Goal: Check status

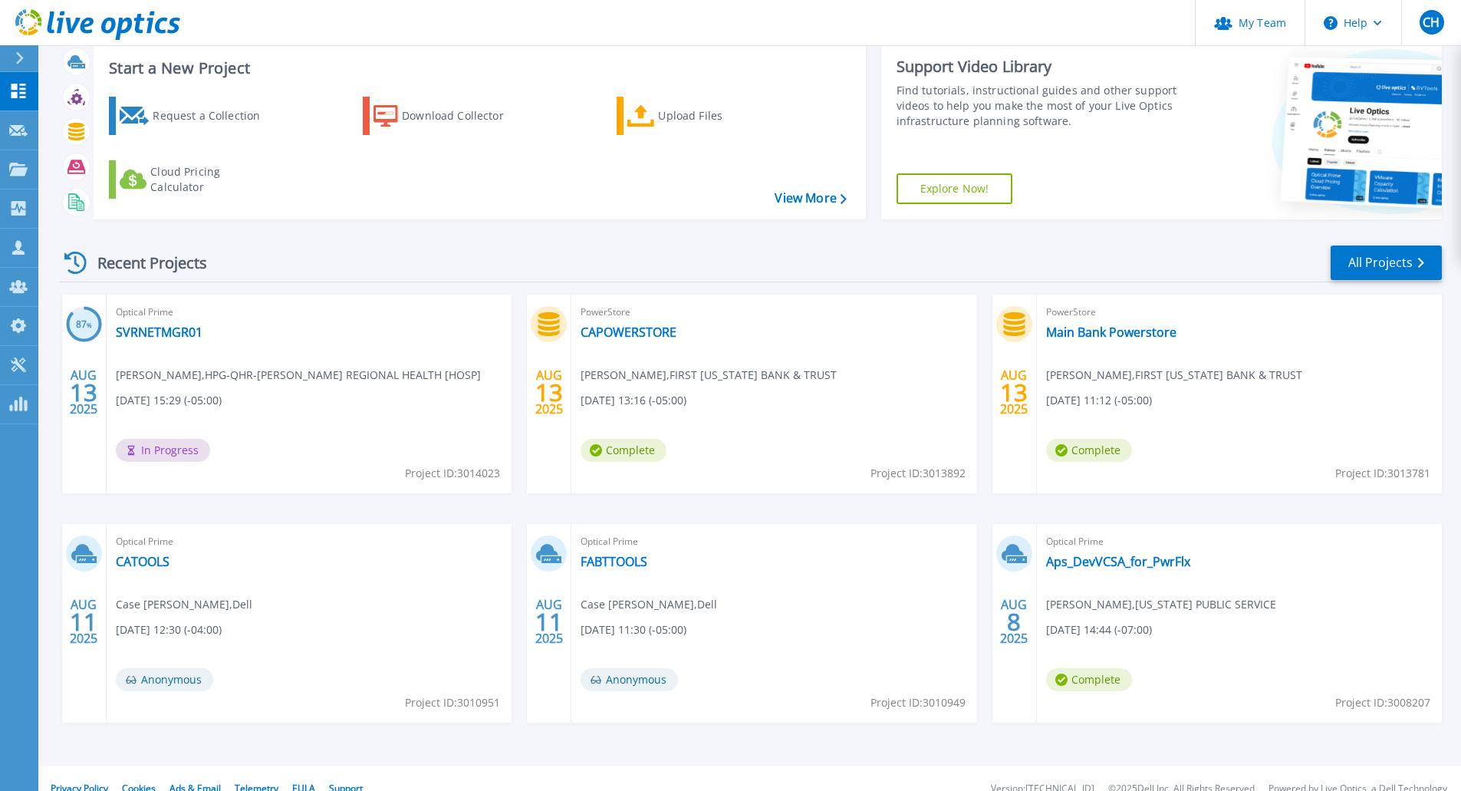
scroll to position [59, 0]
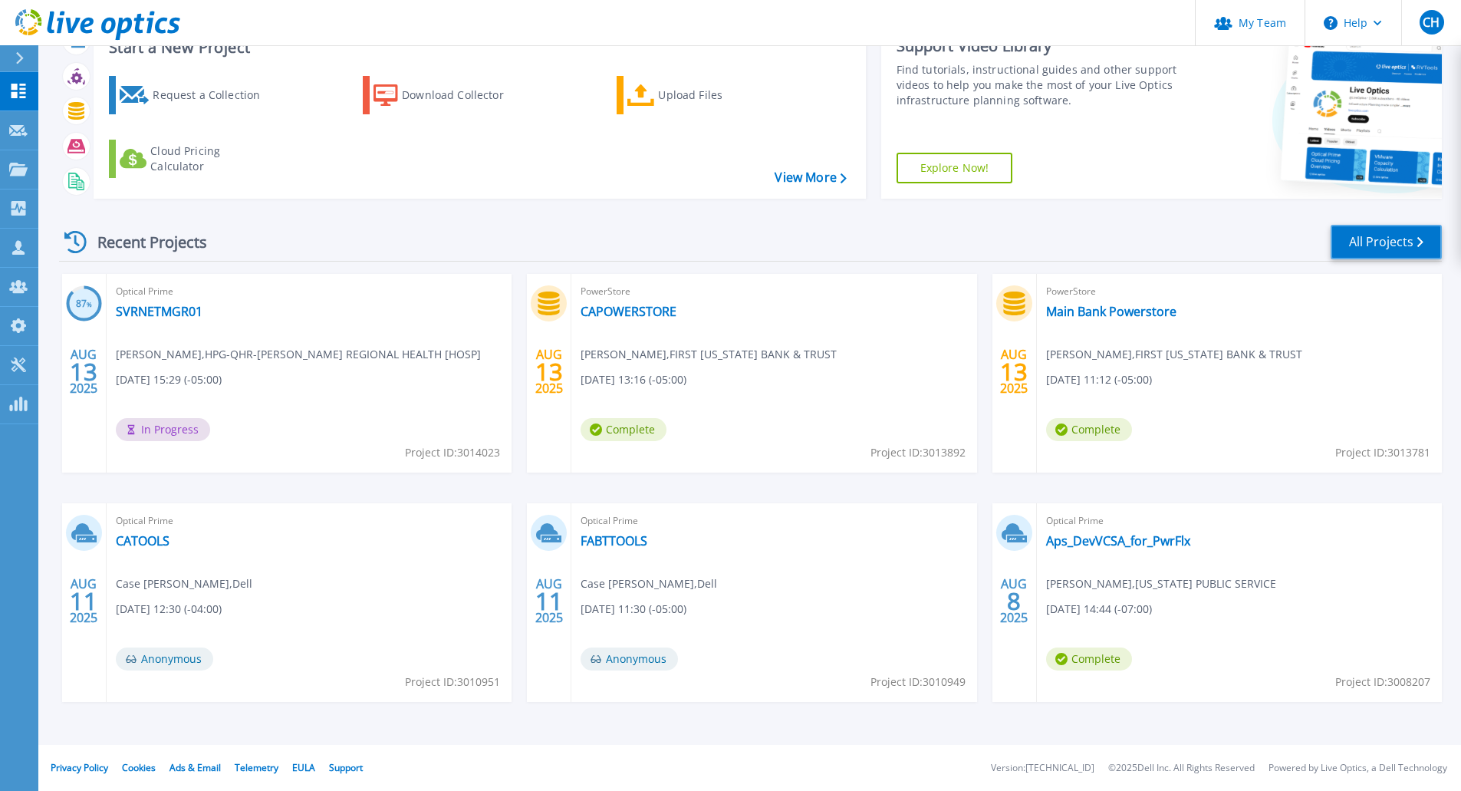
click at [1382, 243] on link "All Projects" at bounding box center [1385, 242] width 111 height 35
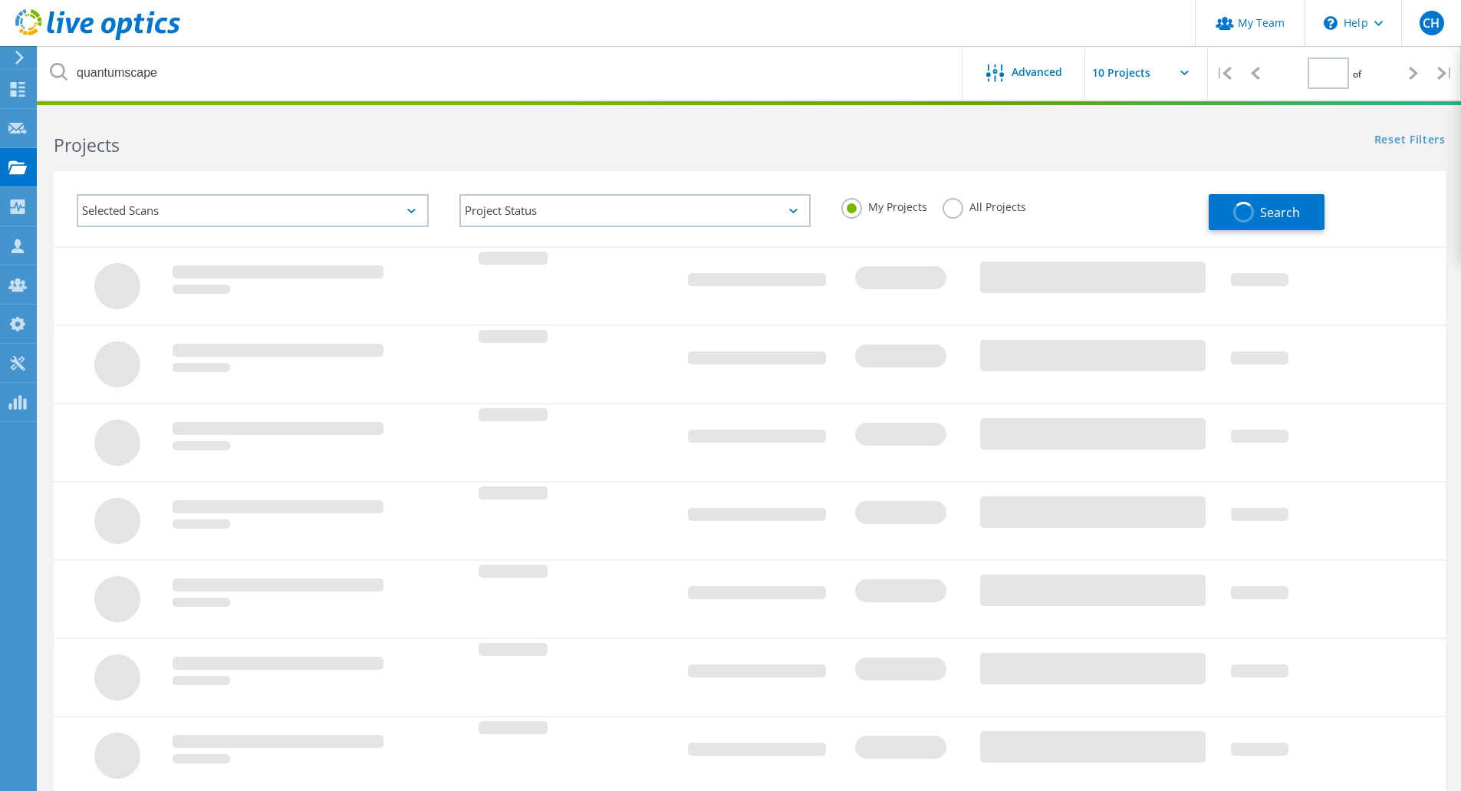
type input "1"
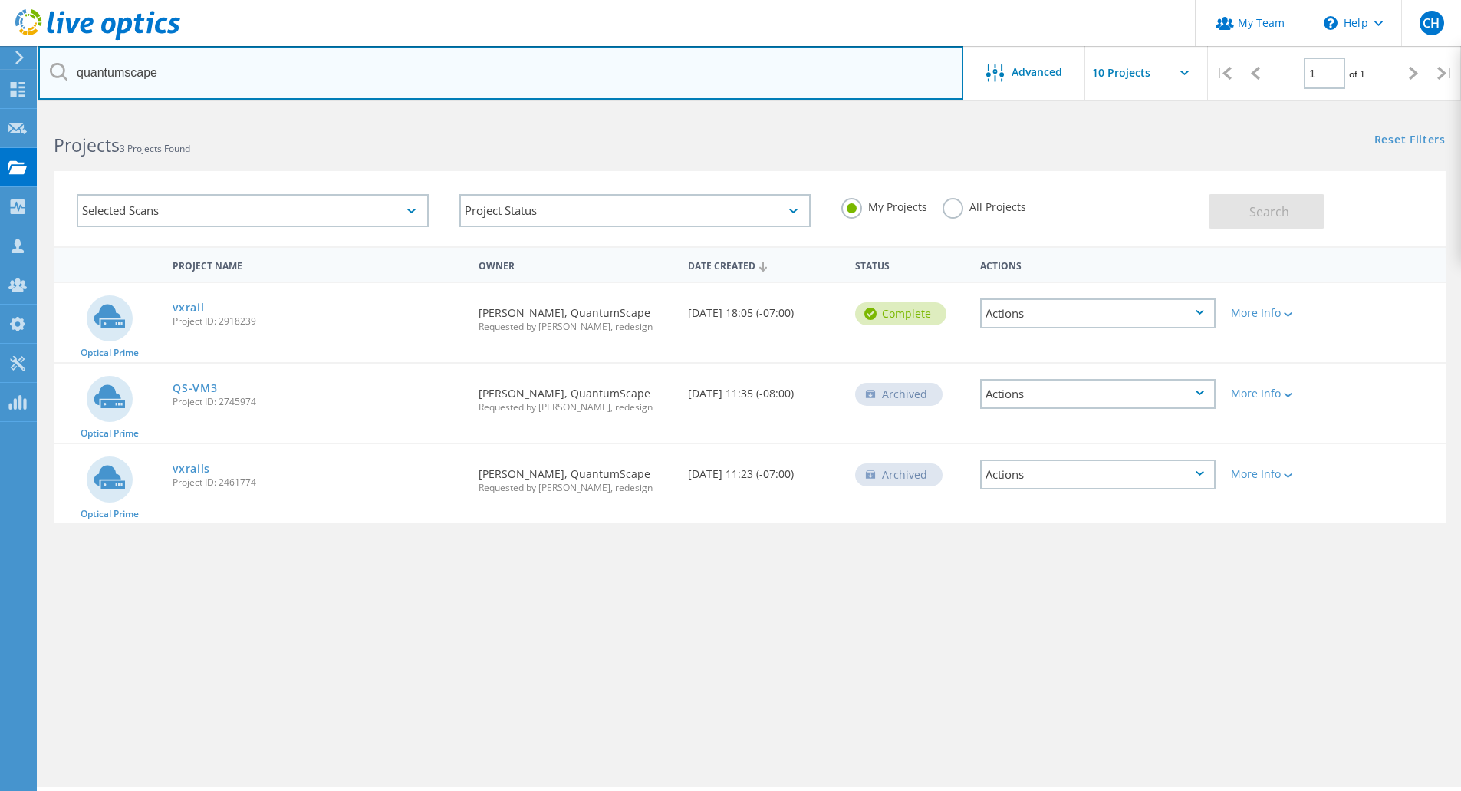
drag, startPoint x: 199, startPoint y: 80, endPoint x: 61, endPoint y: 73, distance: 139.0
click at [61, 73] on div "quantumscape" at bounding box center [500, 73] width 924 height 54
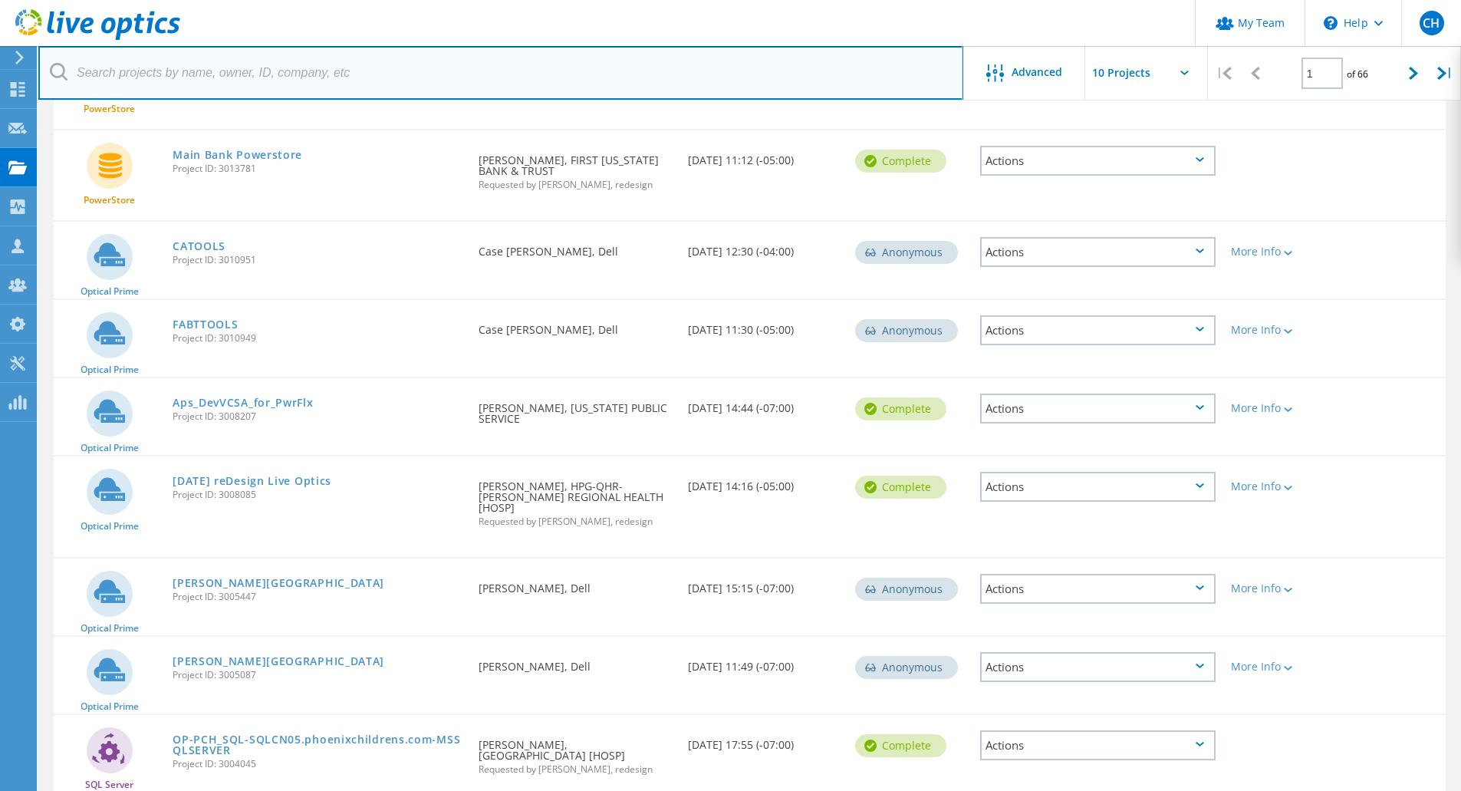
scroll to position [383, 0]
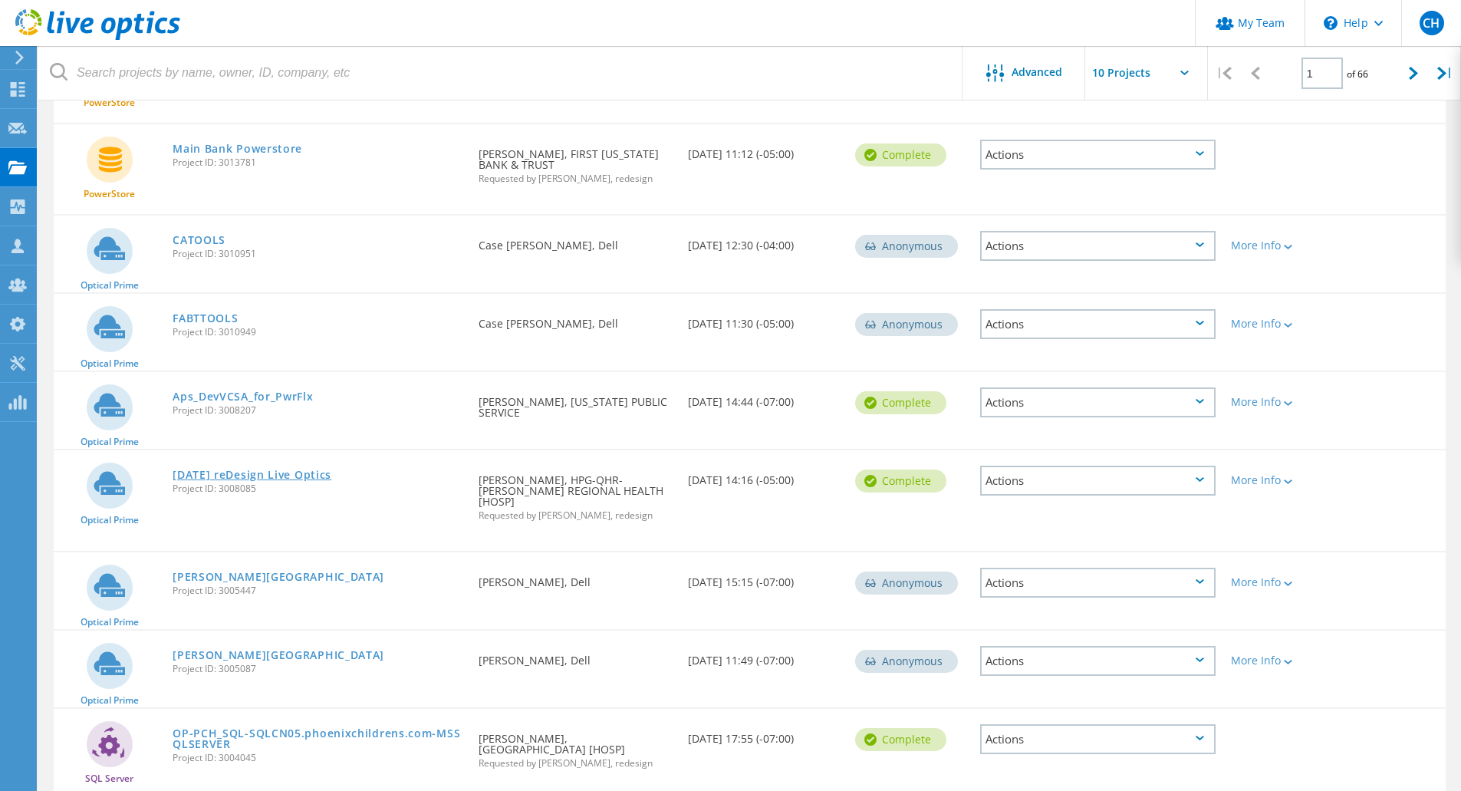
click at [236, 469] on link "[DATE] reDesign Live Optics" at bounding box center [252, 474] width 159 height 11
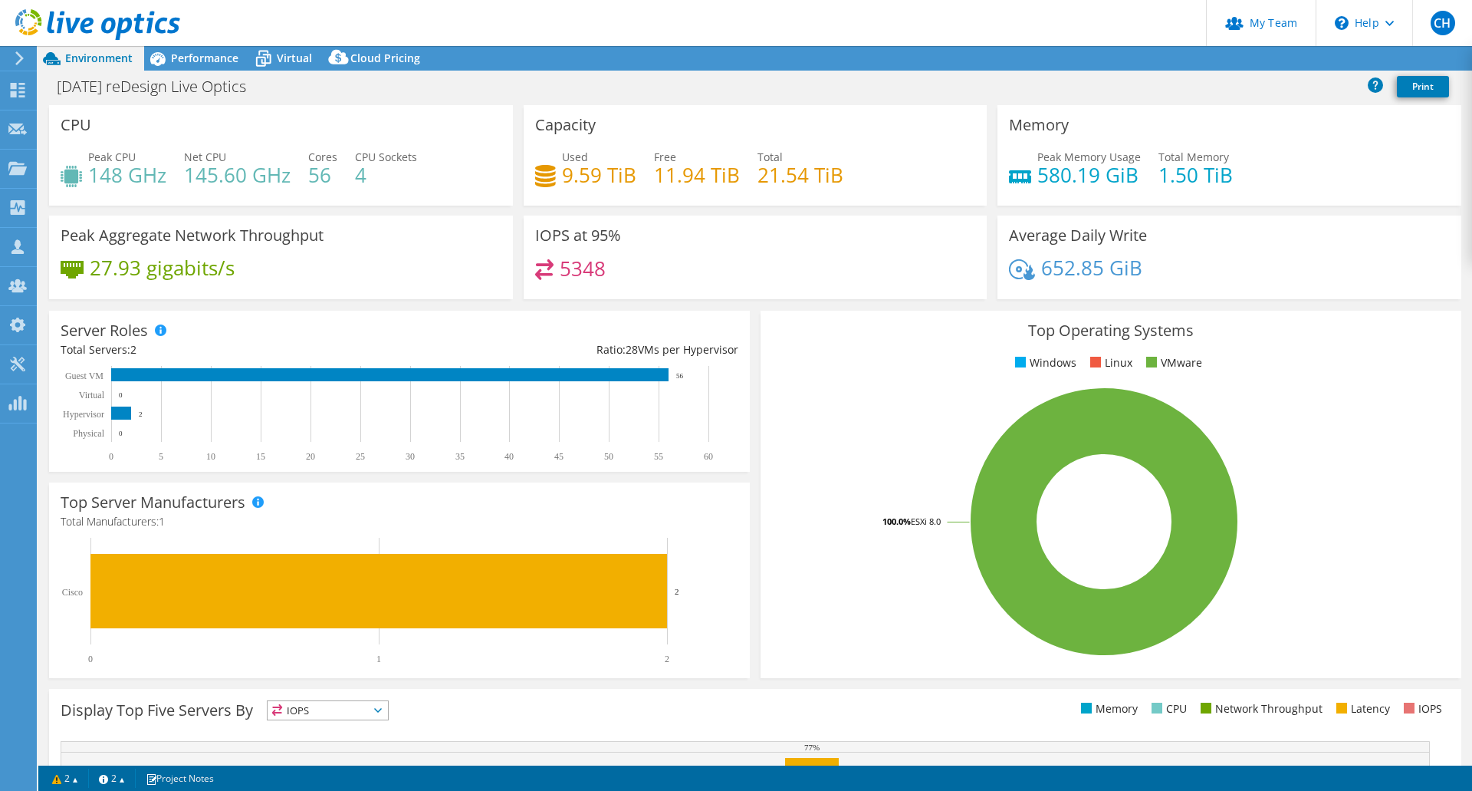
select select "USWest"
select select "USD"
click at [203, 60] on span "Performance" at bounding box center [204, 58] width 67 height 15
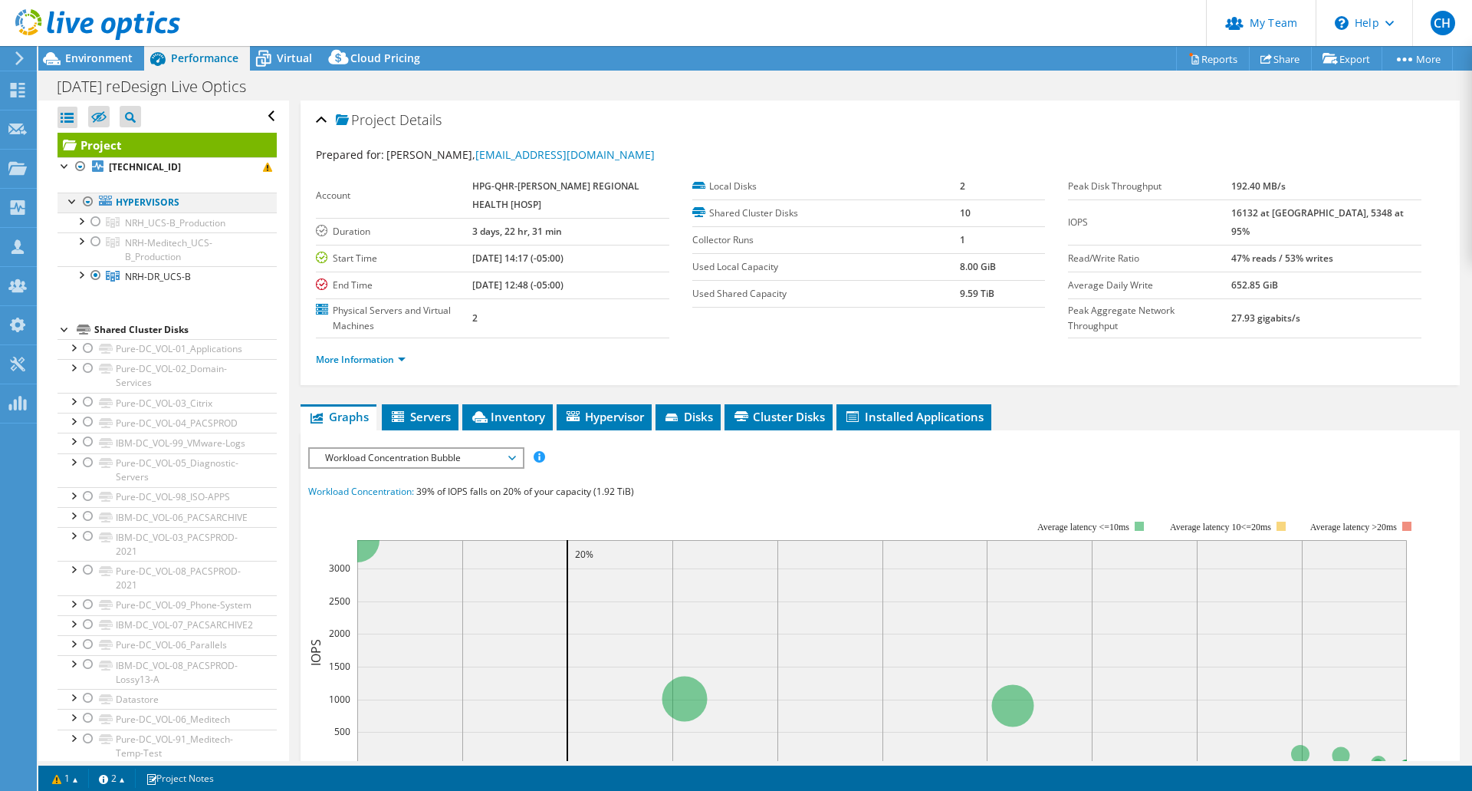
click at [87, 200] on div at bounding box center [88, 201] width 15 height 18
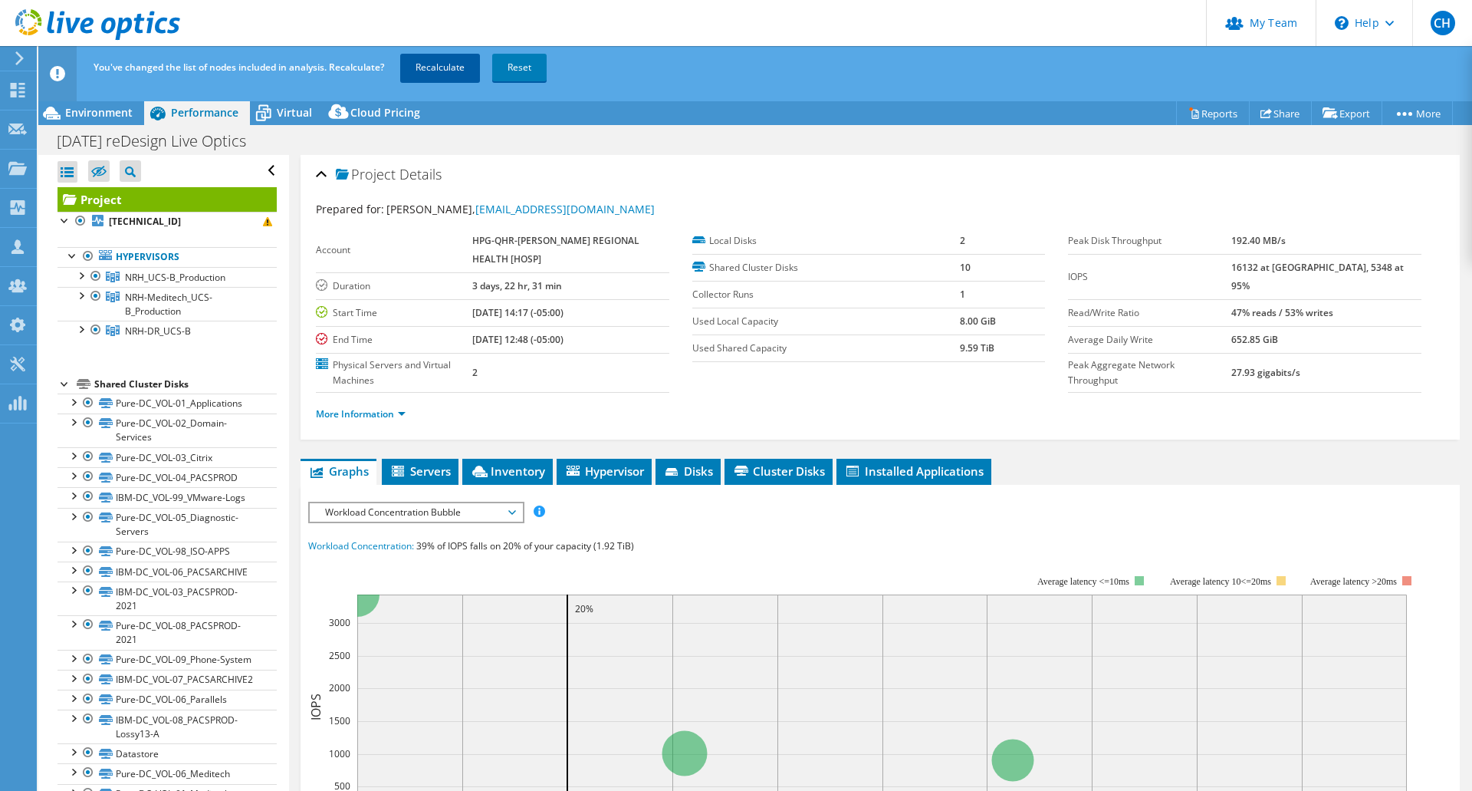
click at [438, 67] on link "Recalculate" at bounding box center [440, 68] width 80 height 28
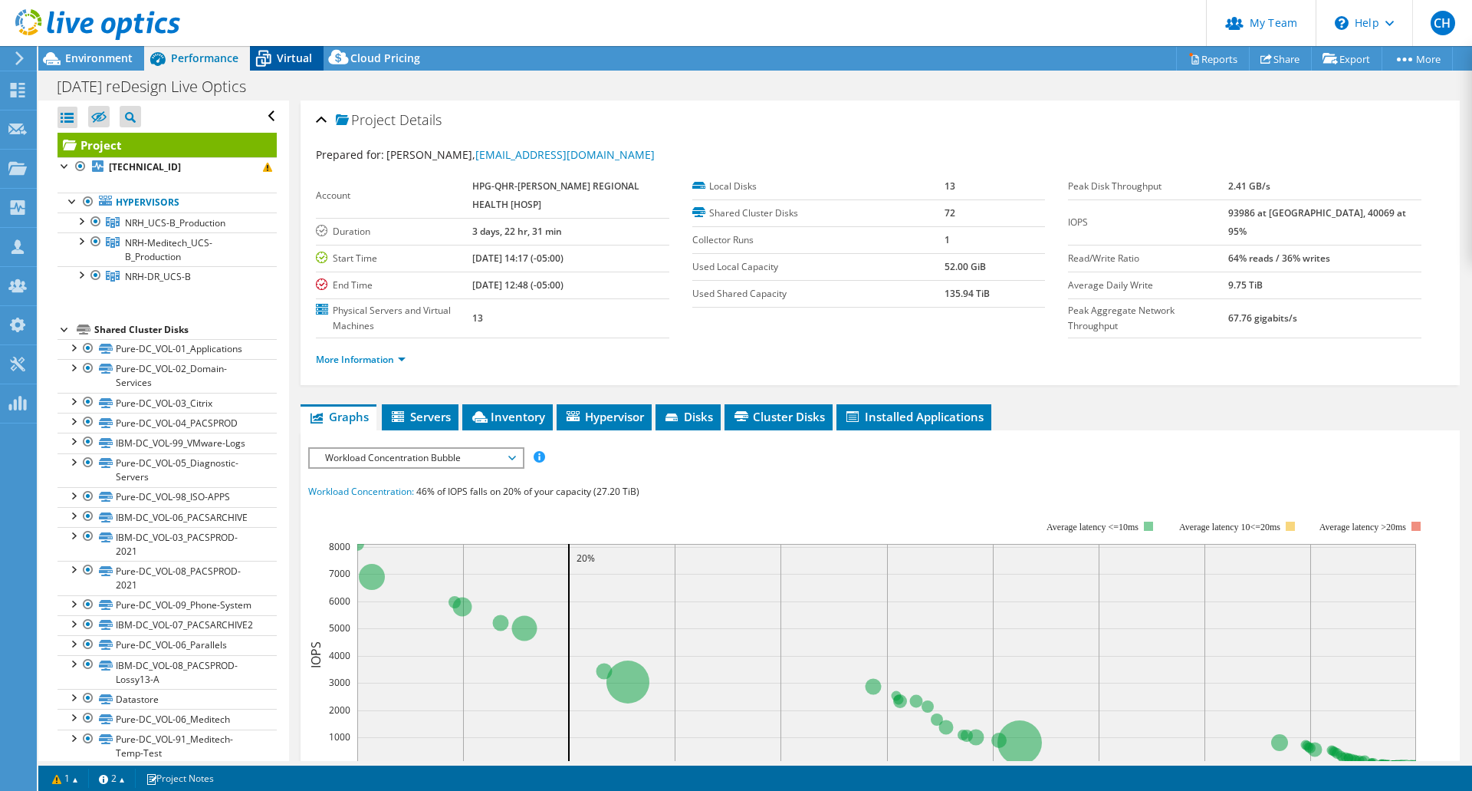
click at [284, 58] on span "Virtual" at bounding box center [294, 58] width 35 height 15
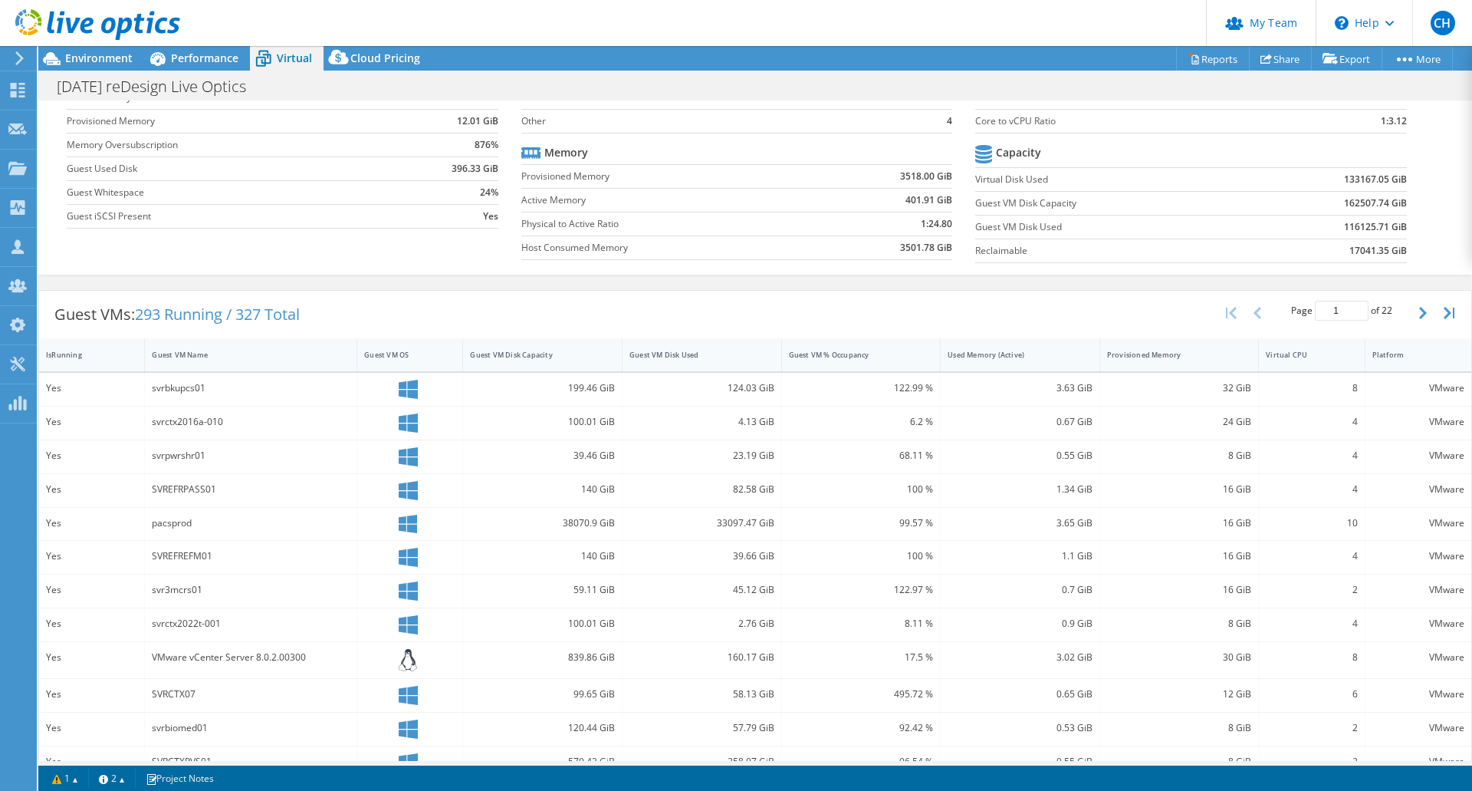
scroll to position [240, 0]
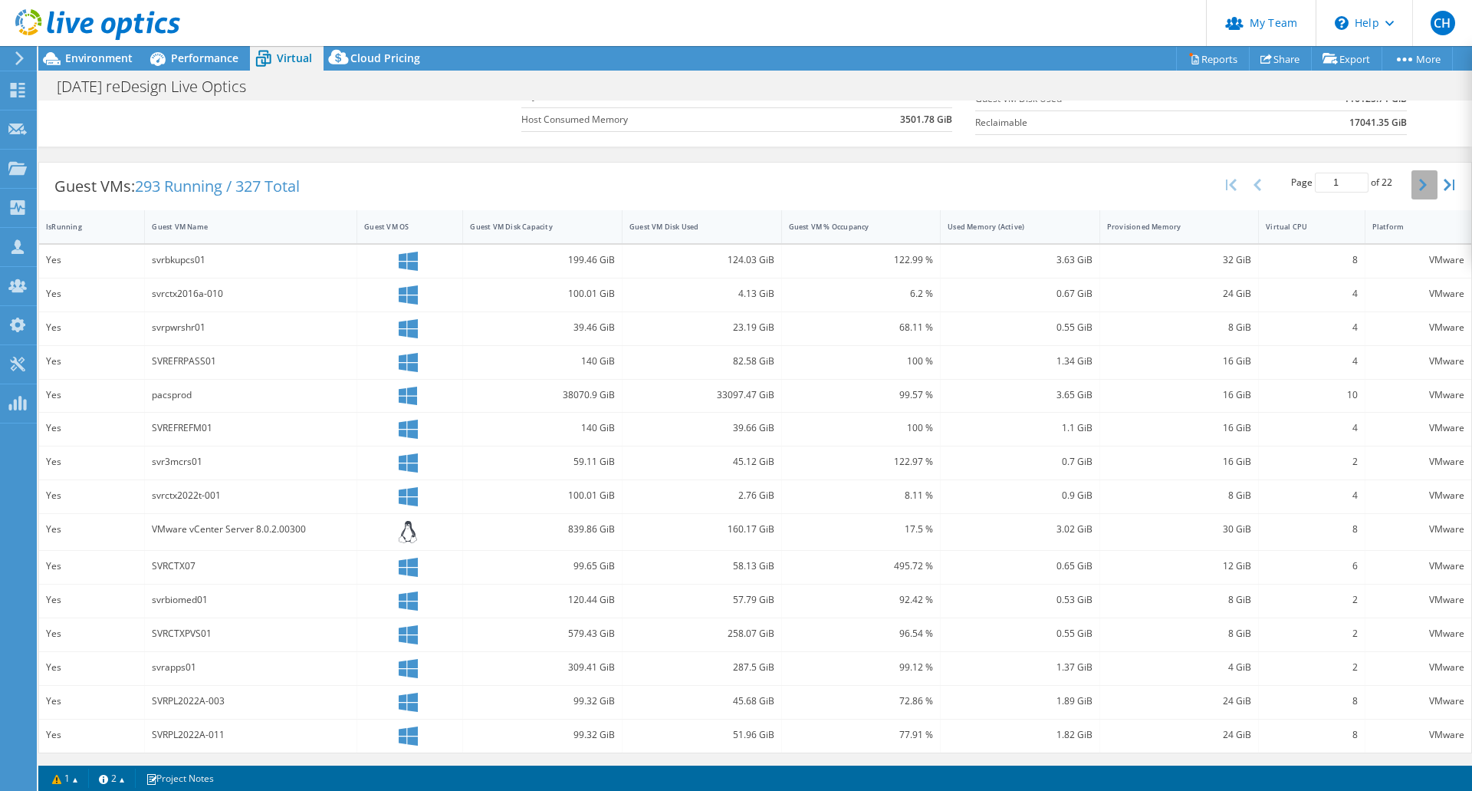
click at [1419, 185] on icon "button" at bounding box center [1423, 185] width 8 height 12
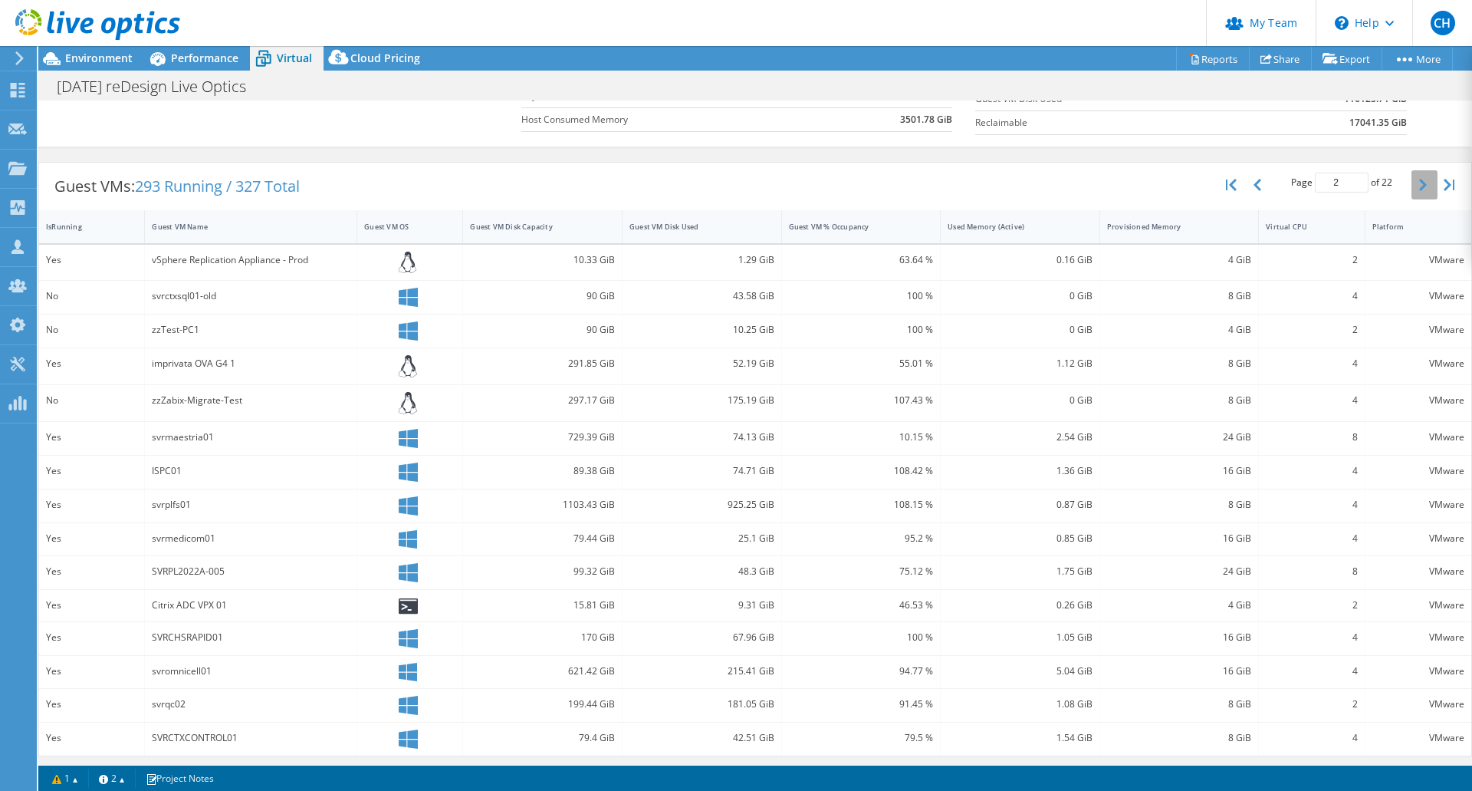
click at [1419, 183] on icon "button" at bounding box center [1423, 185] width 8 height 12
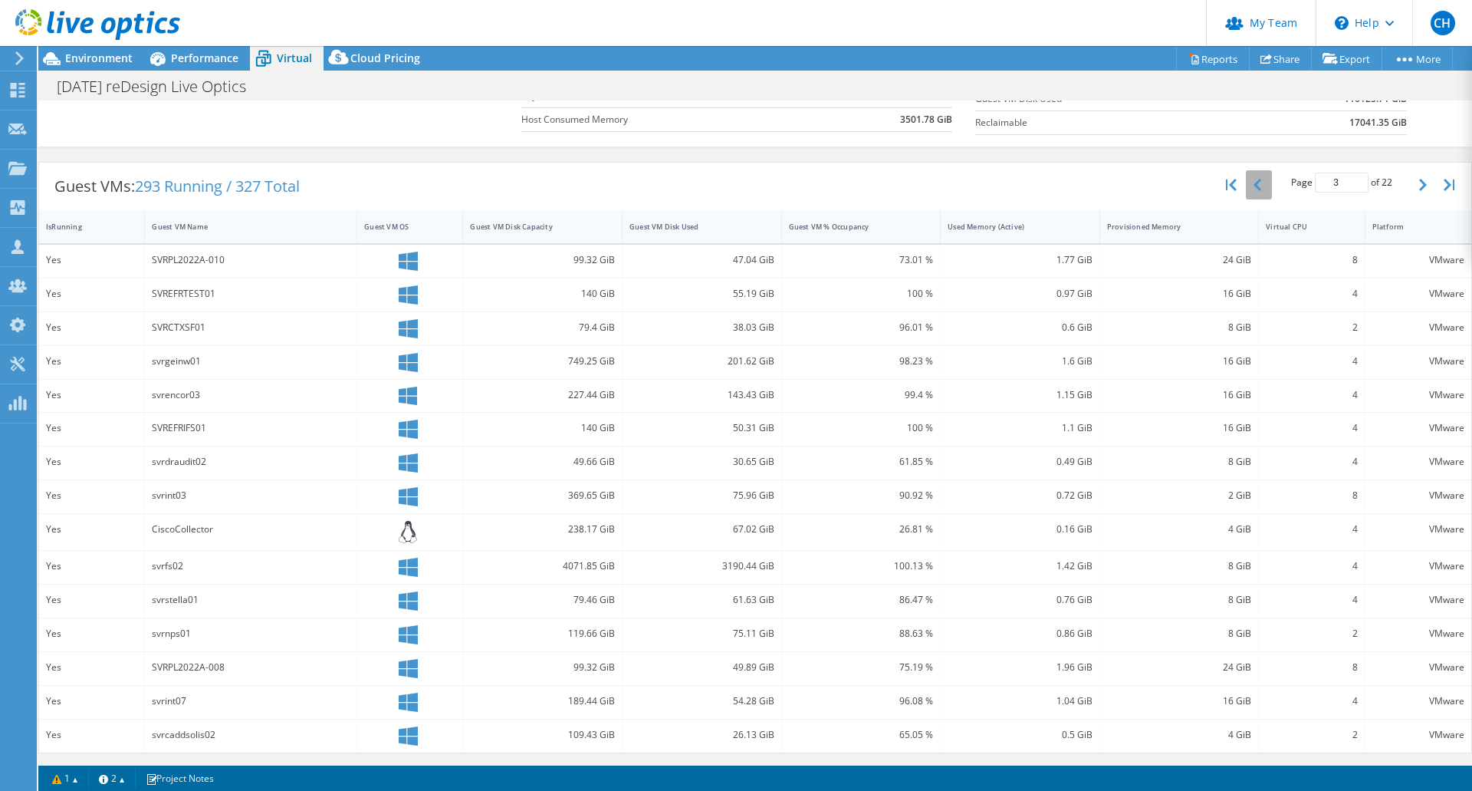
click at [1254, 188] on button "button" at bounding box center [1259, 184] width 26 height 29
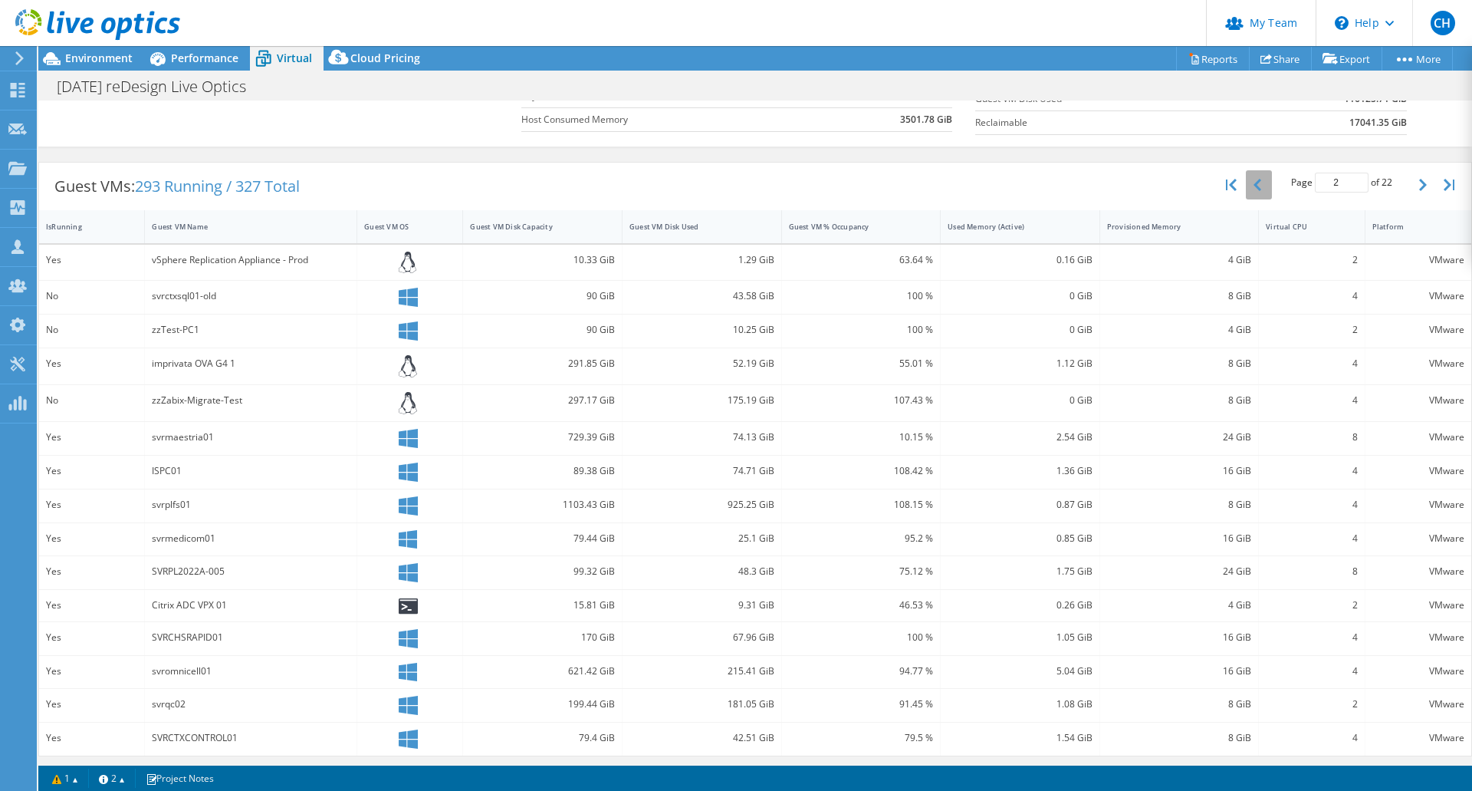
click at [1252, 187] on button "button" at bounding box center [1259, 184] width 26 height 29
type input "1"
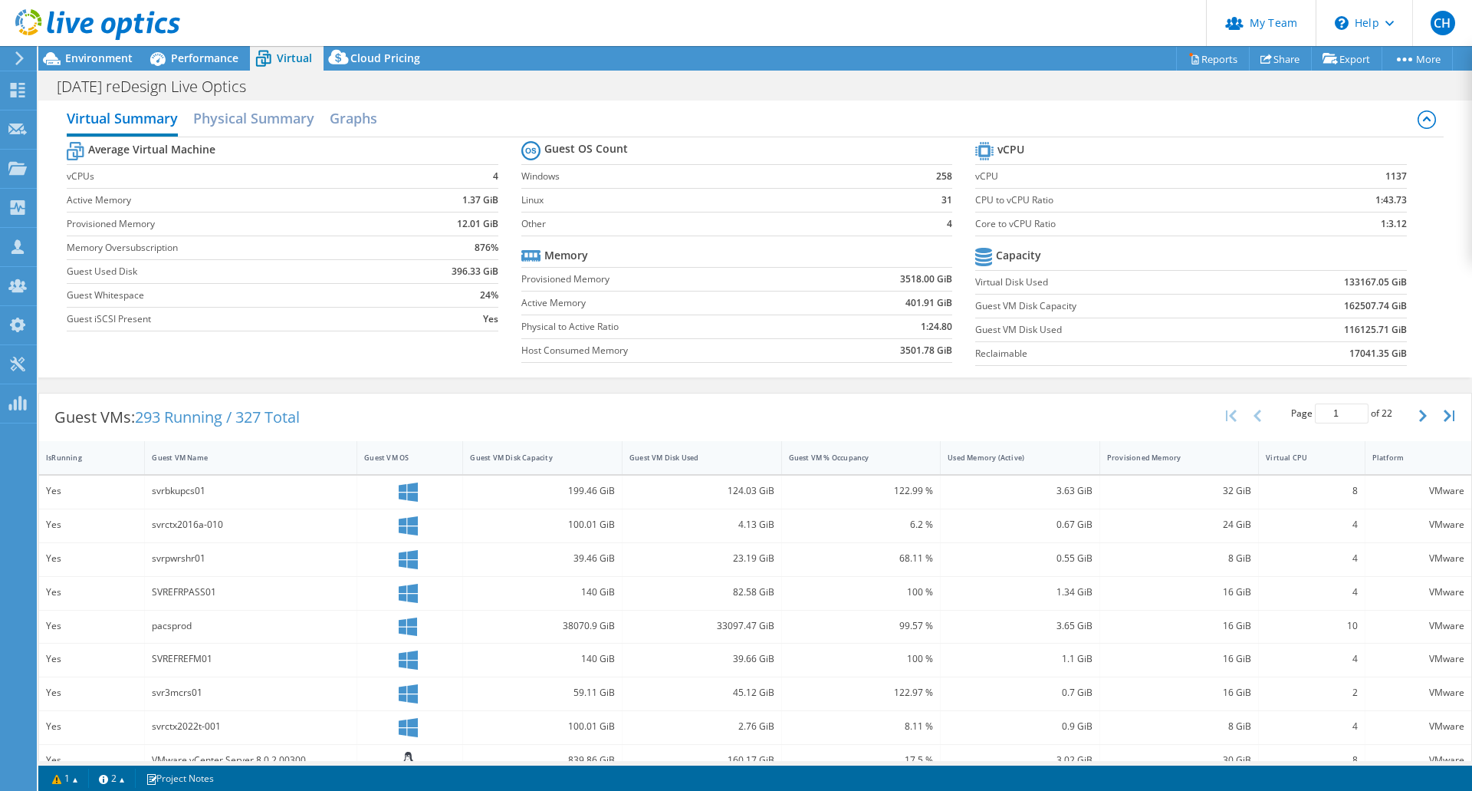
scroll to position [0, 0]
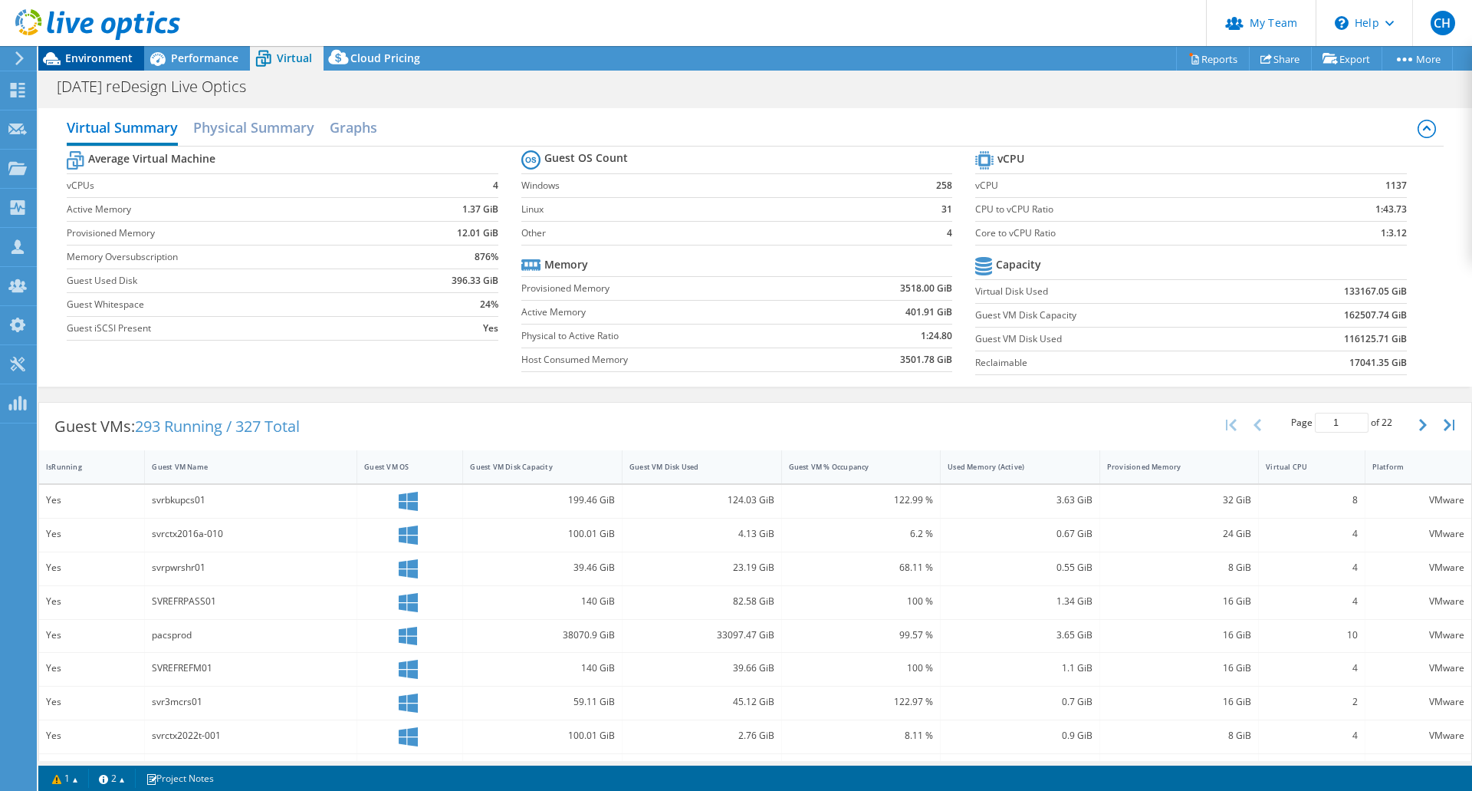
click at [74, 58] on span "Environment" at bounding box center [98, 58] width 67 height 15
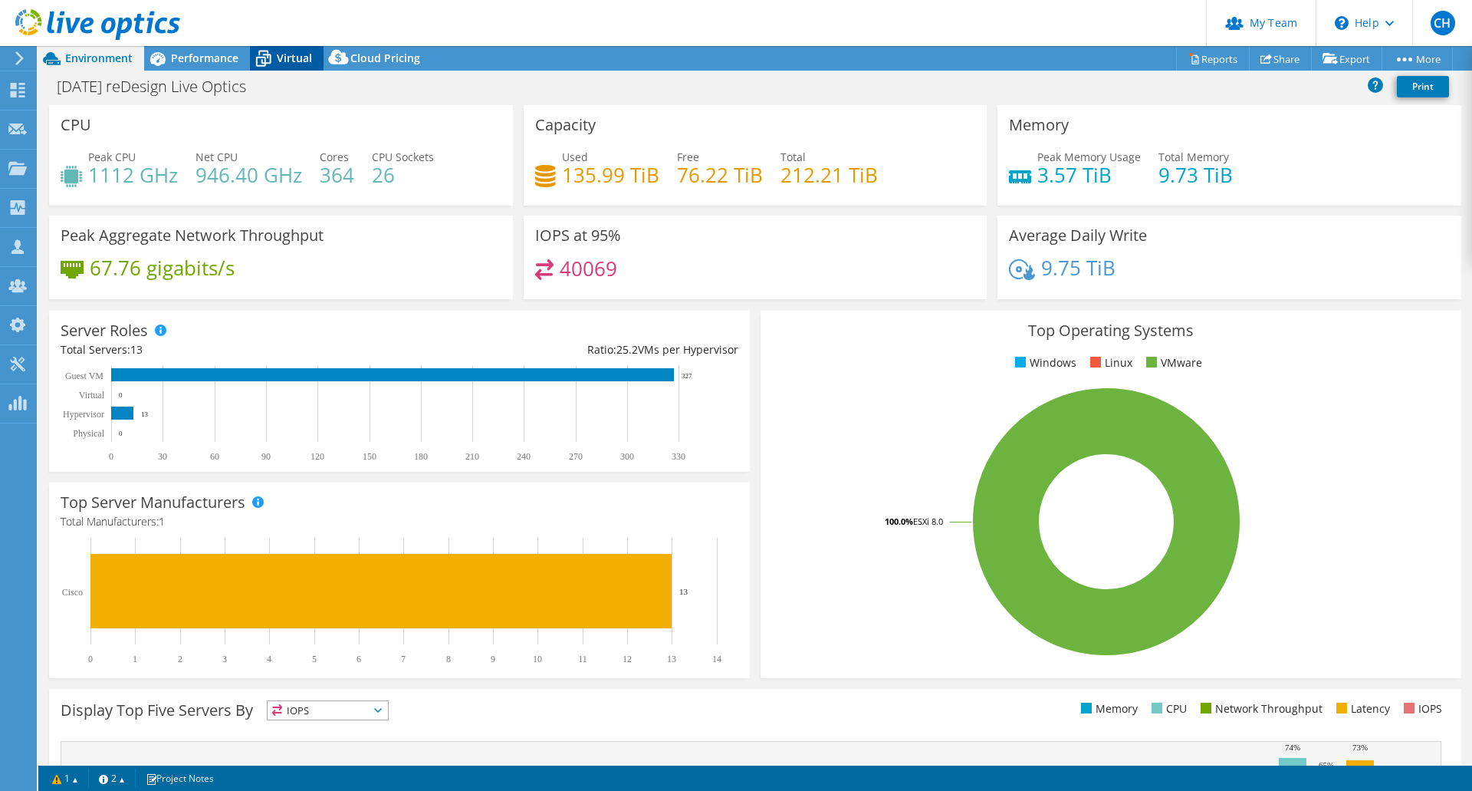
click at [282, 50] on div "Virtual" at bounding box center [287, 58] width 74 height 25
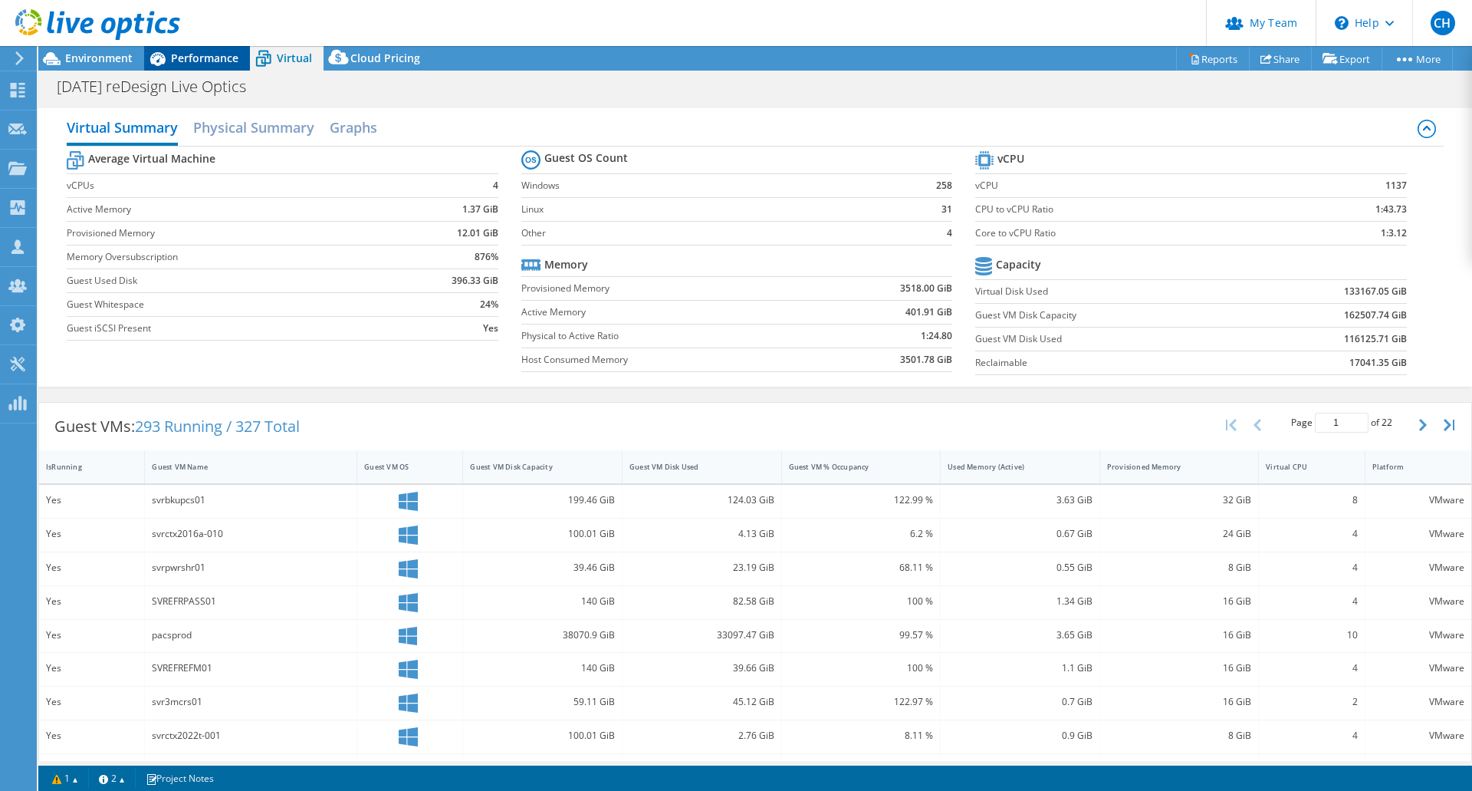
click at [190, 61] on span "Performance" at bounding box center [204, 58] width 67 height 15
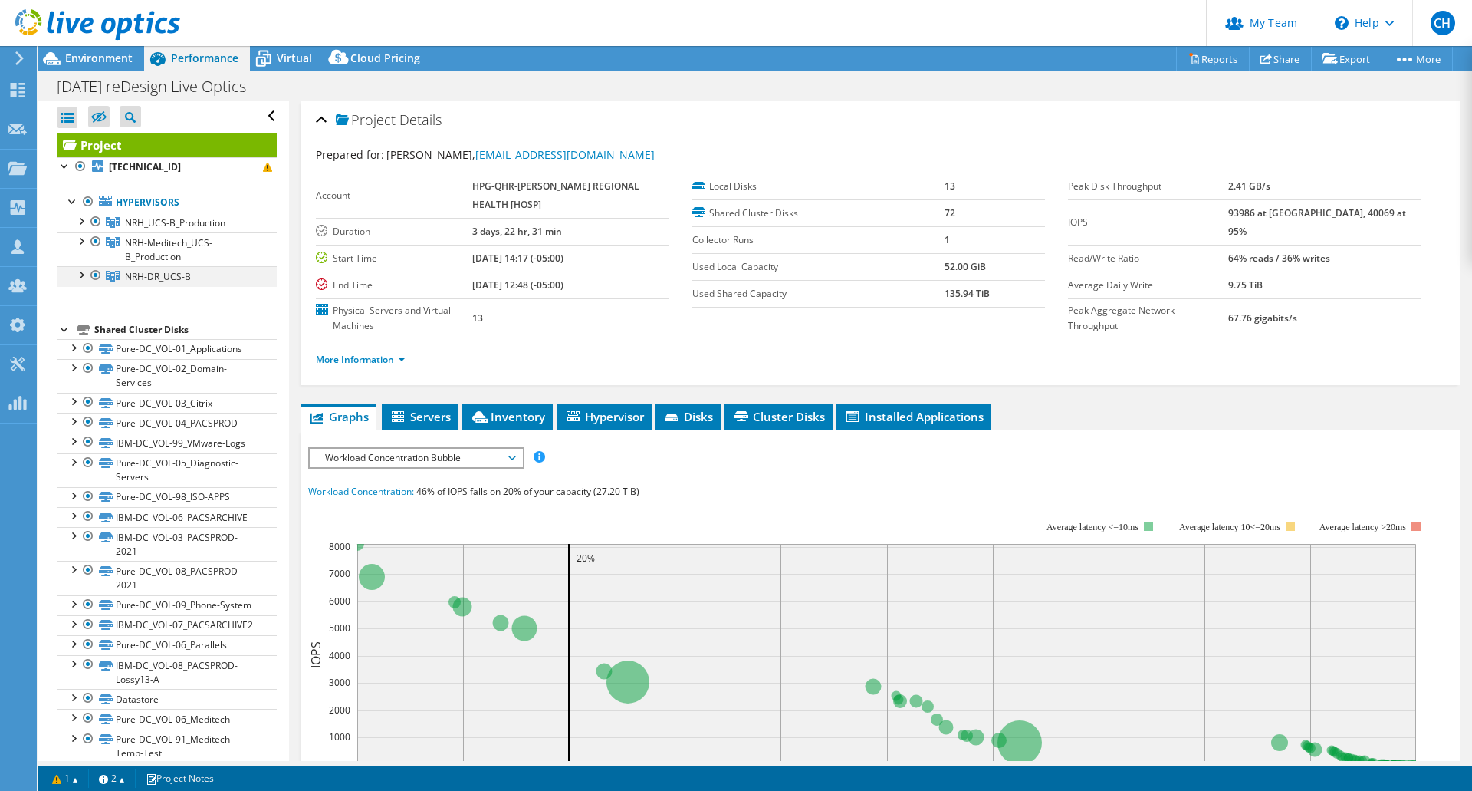
click at [94, 273] on div at bounding box center [95, 275] width 15 height 18
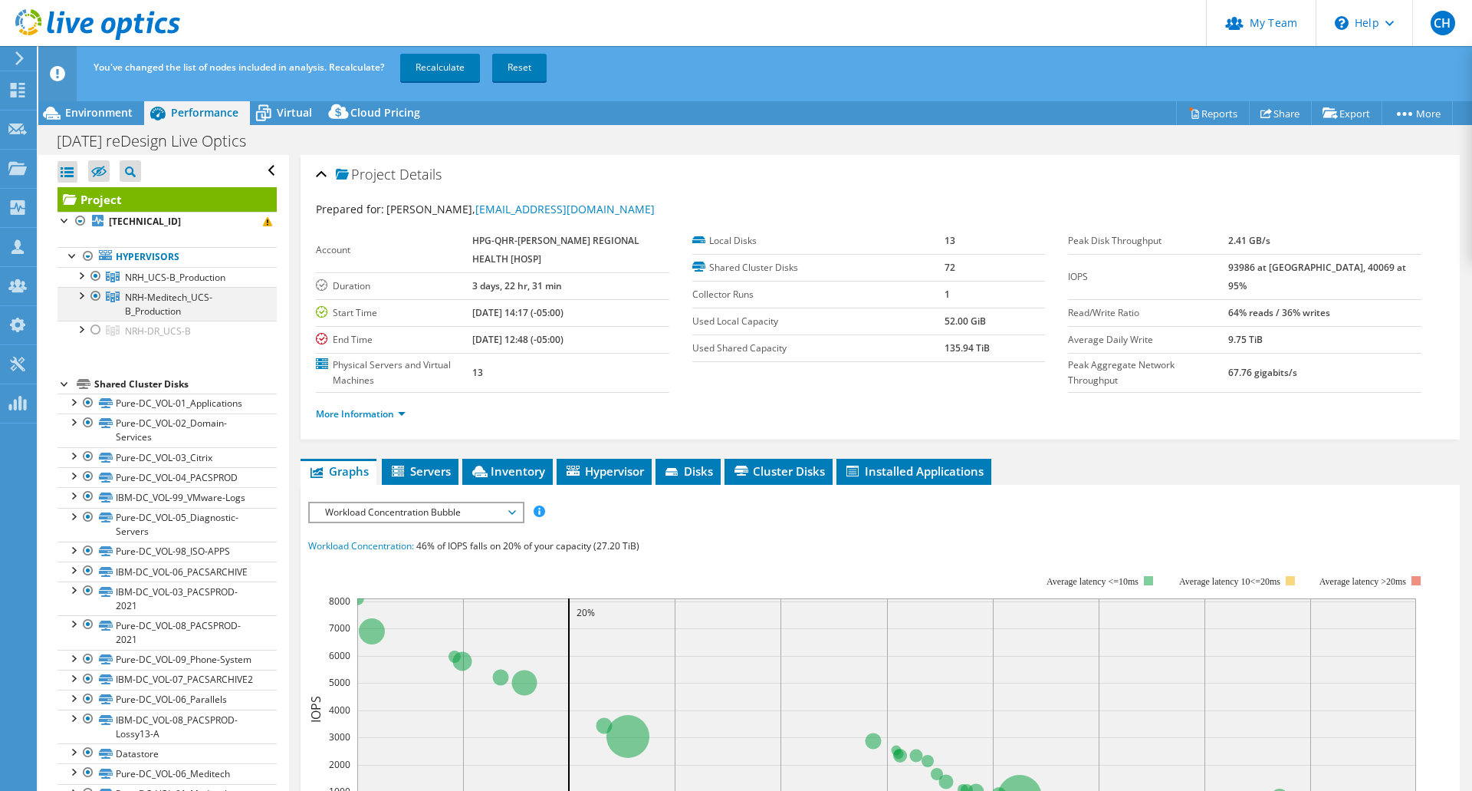
click at [94, 293] on div at bounding box center [95, 296] width 15 height 18
click at [426, 65] on link "Recalculate" at bounding box center [440, 68] width 80 height 28
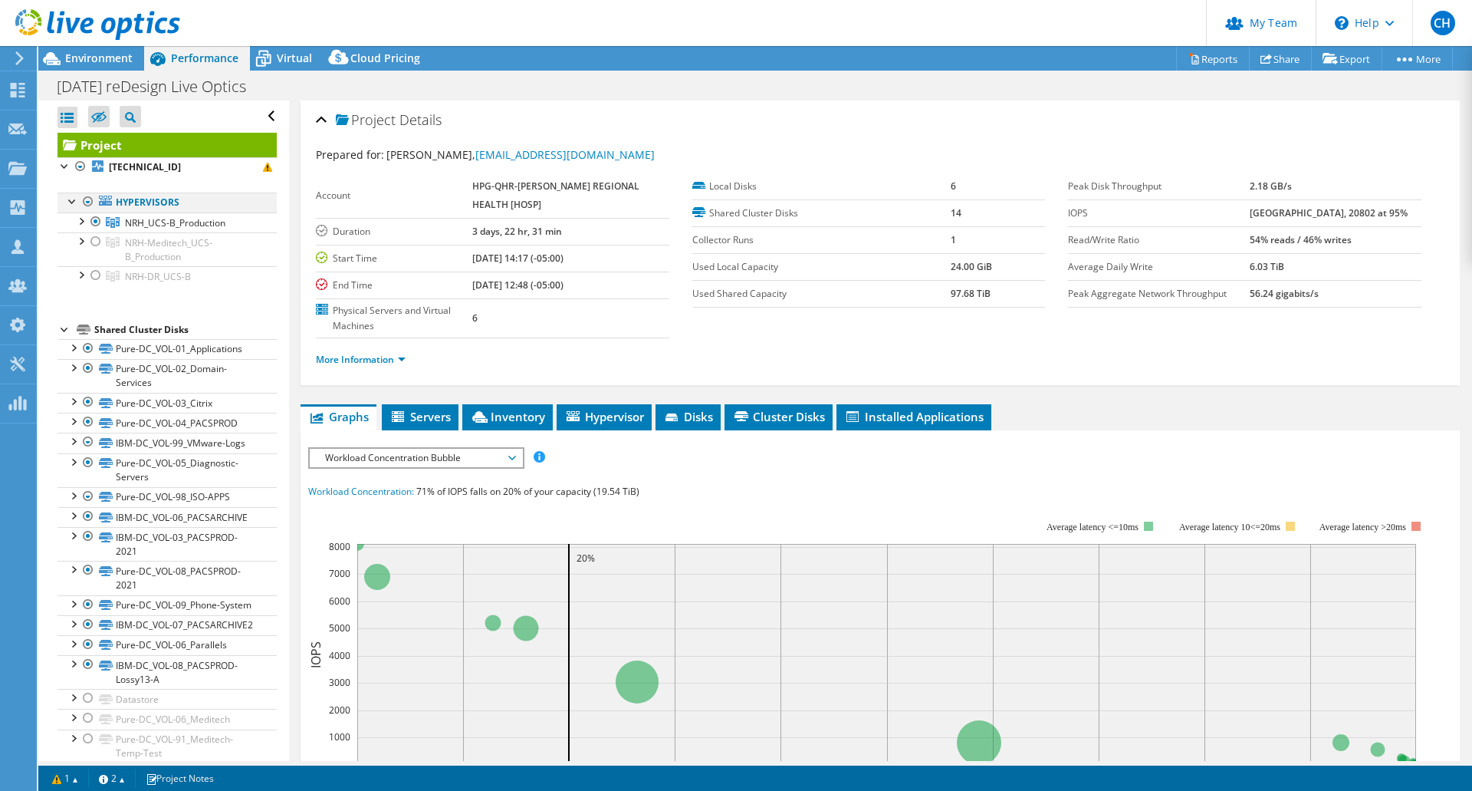
click at [87, 202] on div at bounding box center [88, 201] width 15 height 18
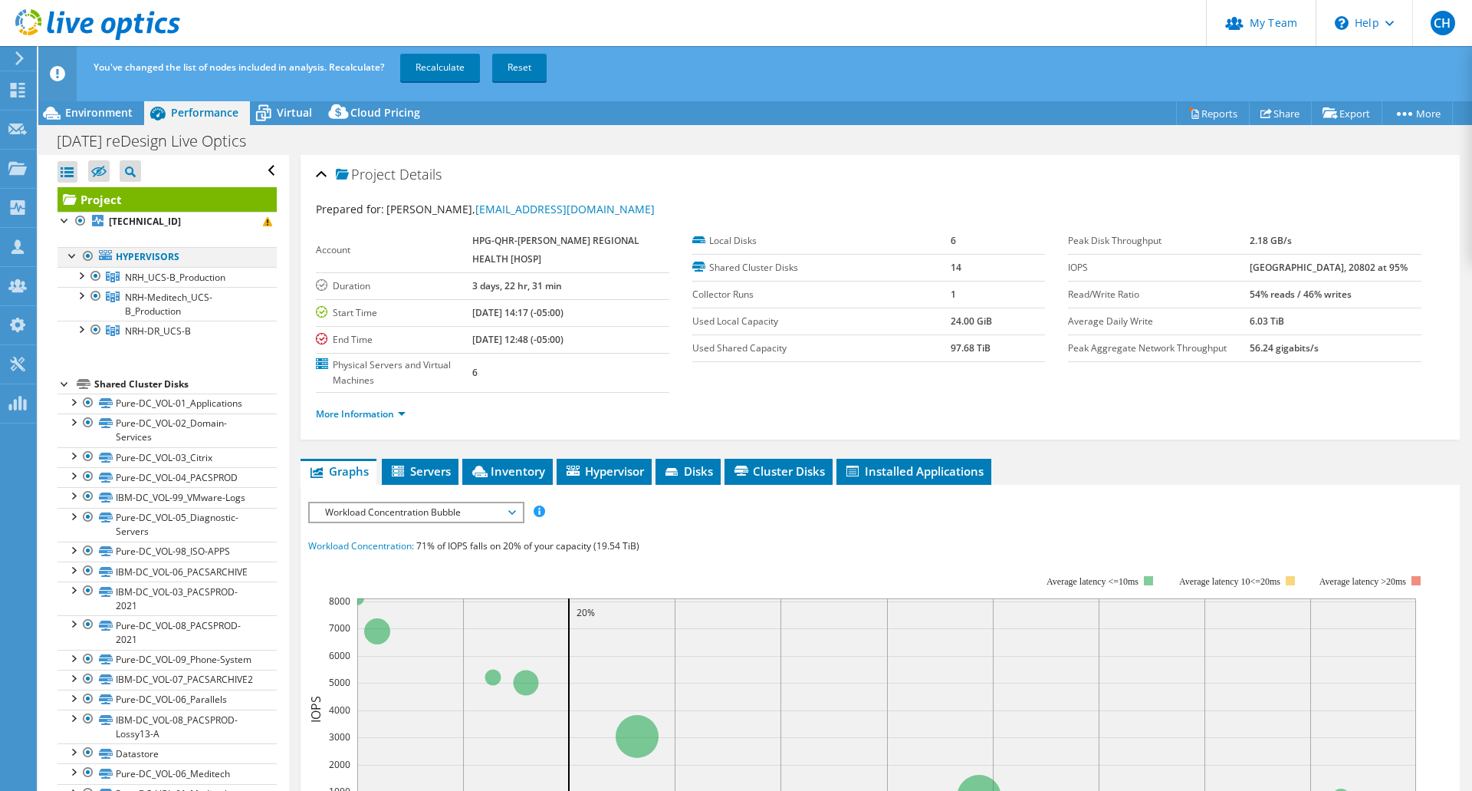
click at [88, 258] on div at bounding box center [88, 256] width 15 height 18
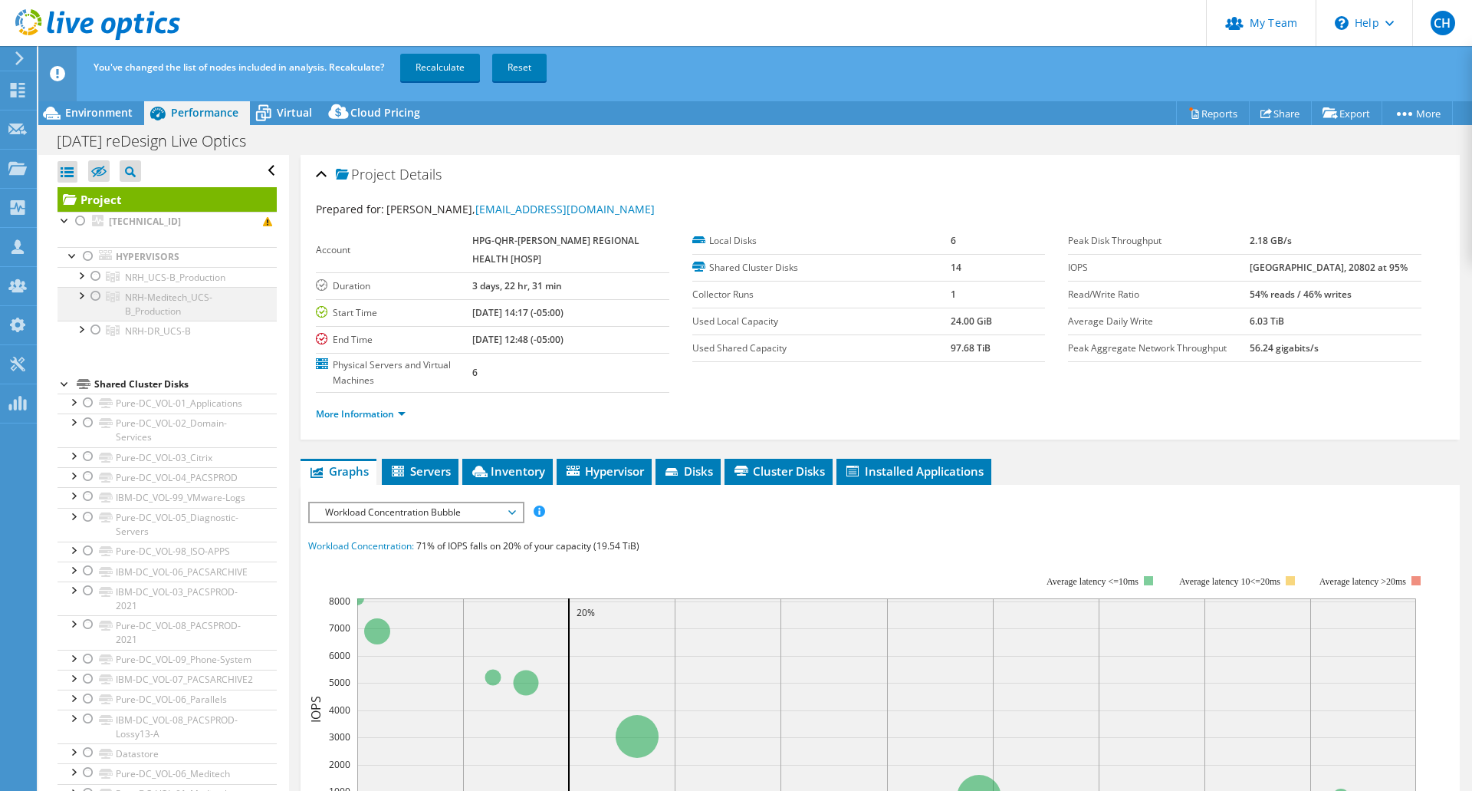
click at [94, 296] on div at bounding box center [95, 296] width 15 height 18
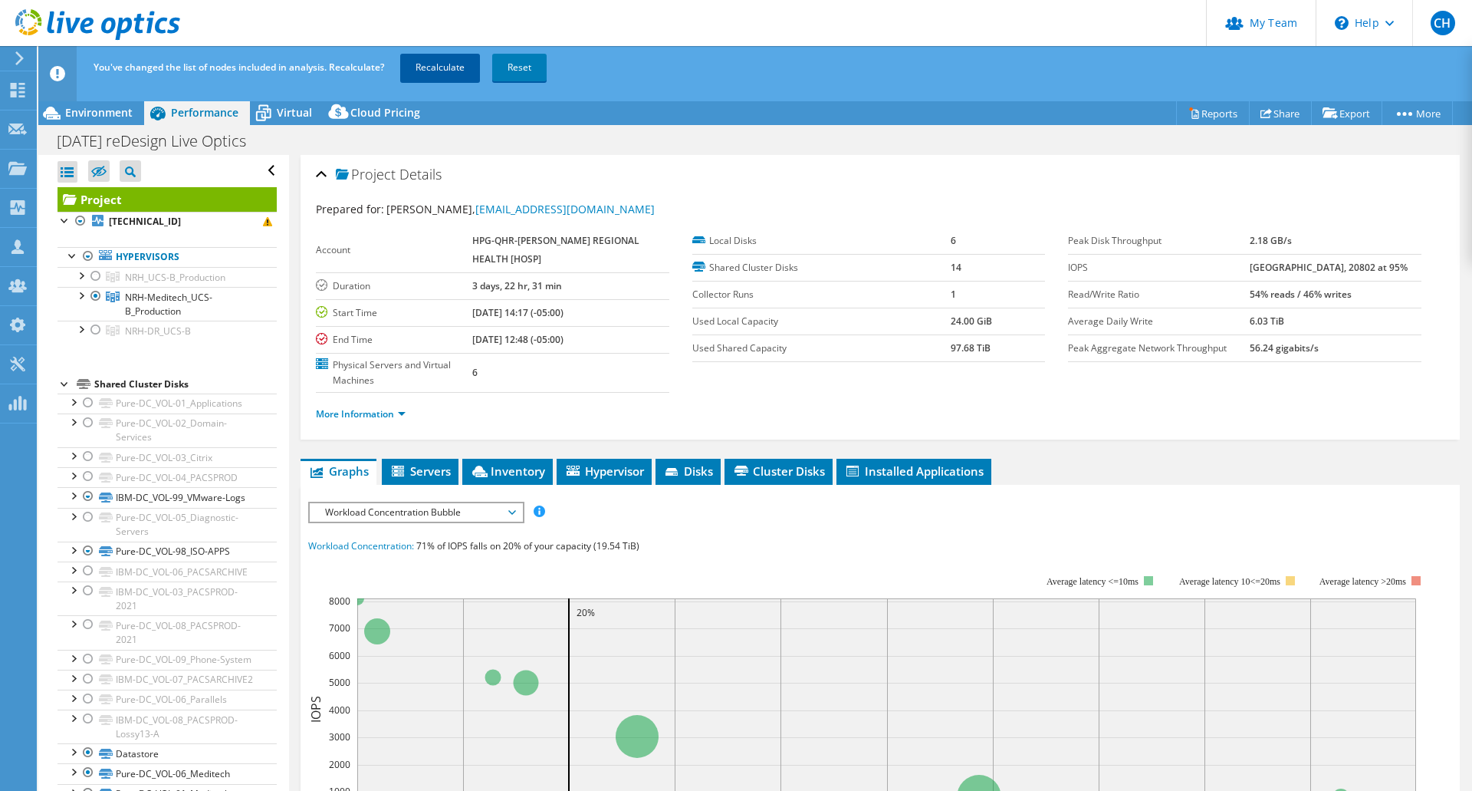
click at [449, 67] on link "Recalculate" at bounding box center [440, 68] width 80 height 28
